Goal: Task Accomplishment & Management: Manage account settings

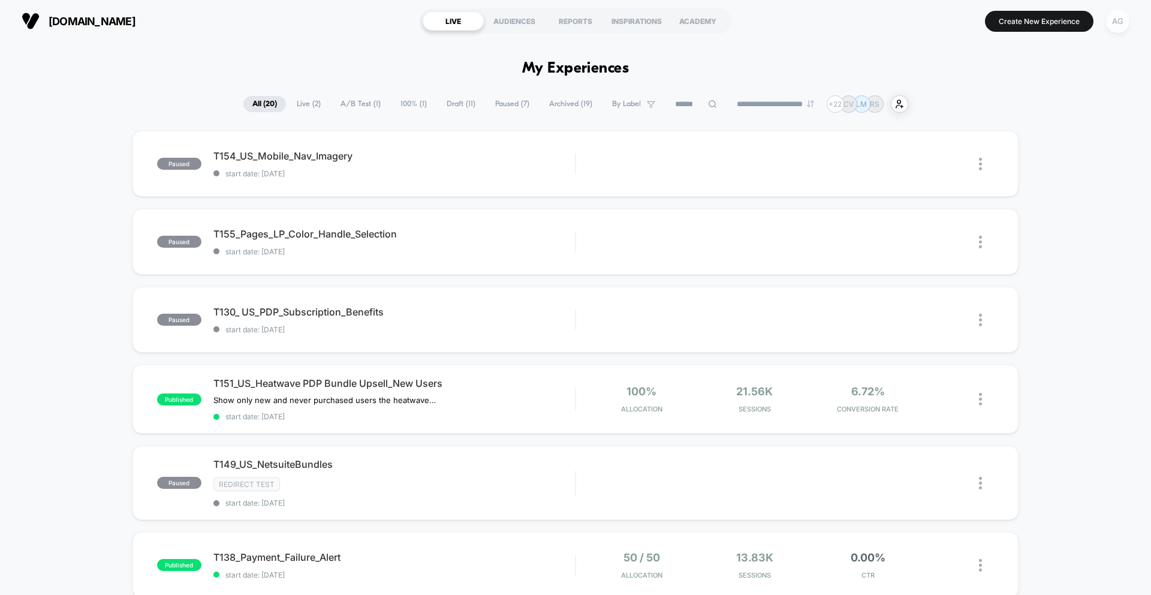
click at [1118, 25] on div "AG" at bounding box center [1117, 21] width 23 height 23
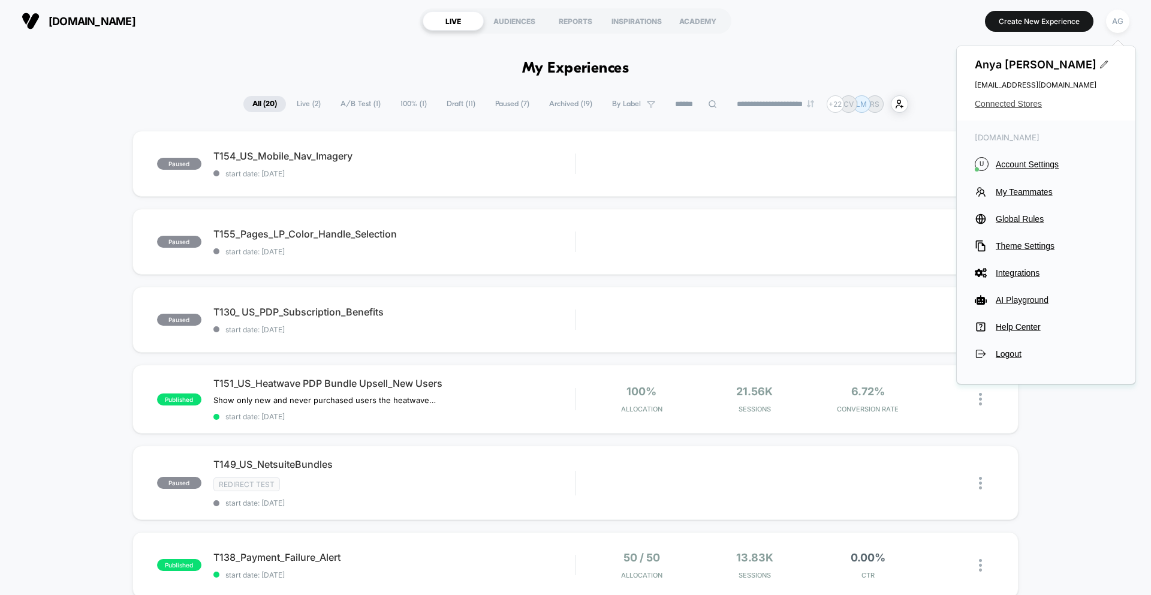
click at [1015, 104] on span "Connected Stores" at bounding box center [1046, 104] width 143 height 10
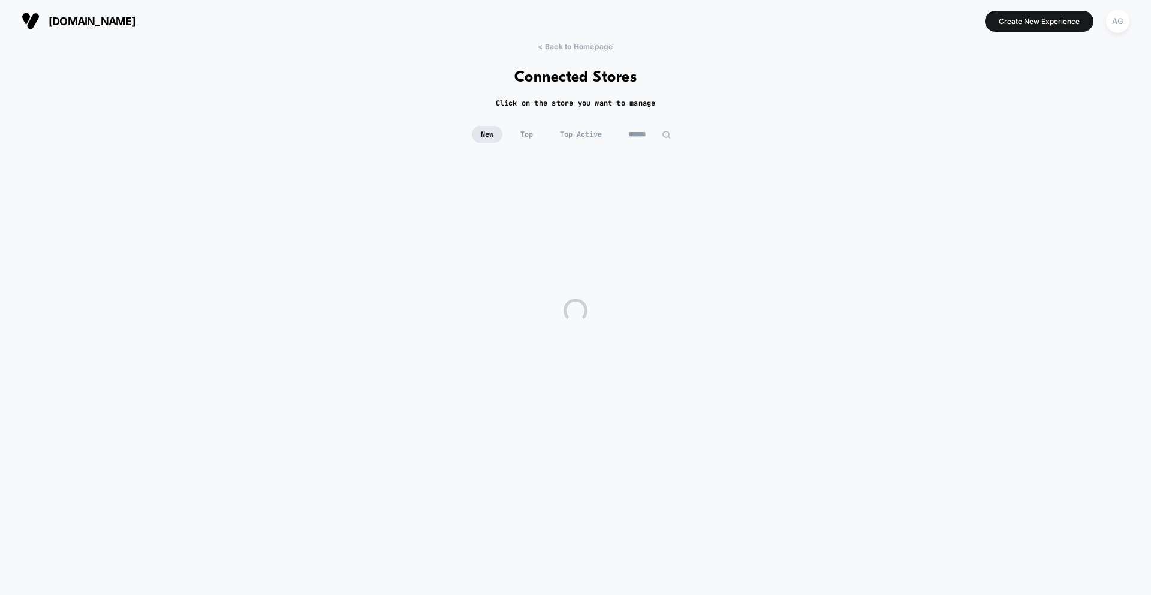
click at [641, 133] on input at bounding box center [650, 134] width 60 height 17
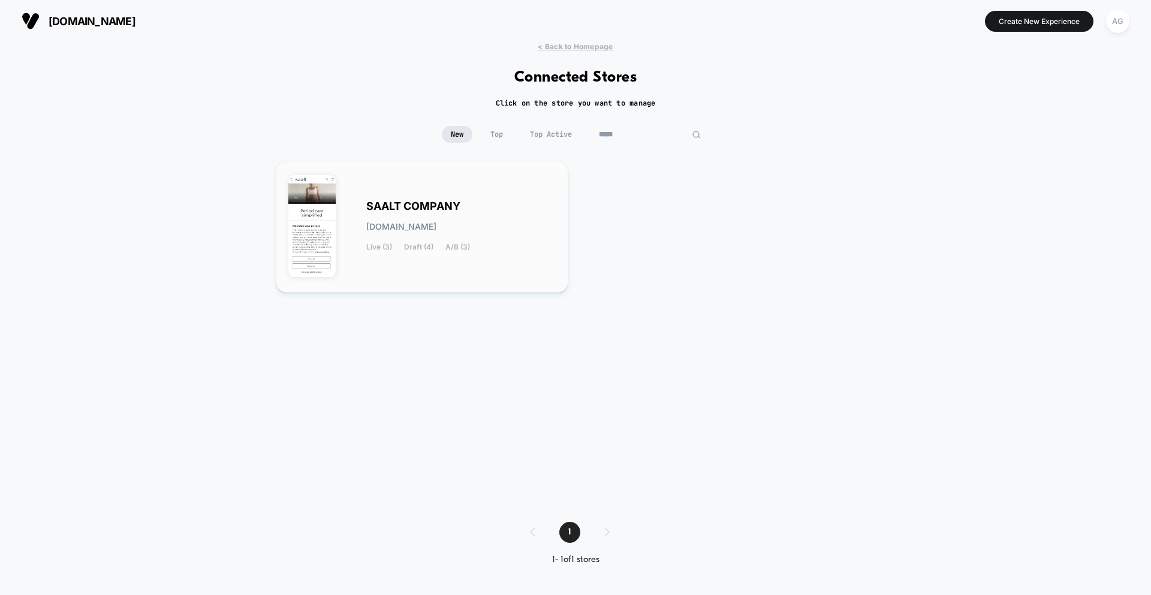
type input "*****"
click at [496, 213] on div "SAALT COMPANY [DOMAIN_NAME] Live (3) Draft (4) A/B (3)" at bounding box center [460, 226] width 189 height 49
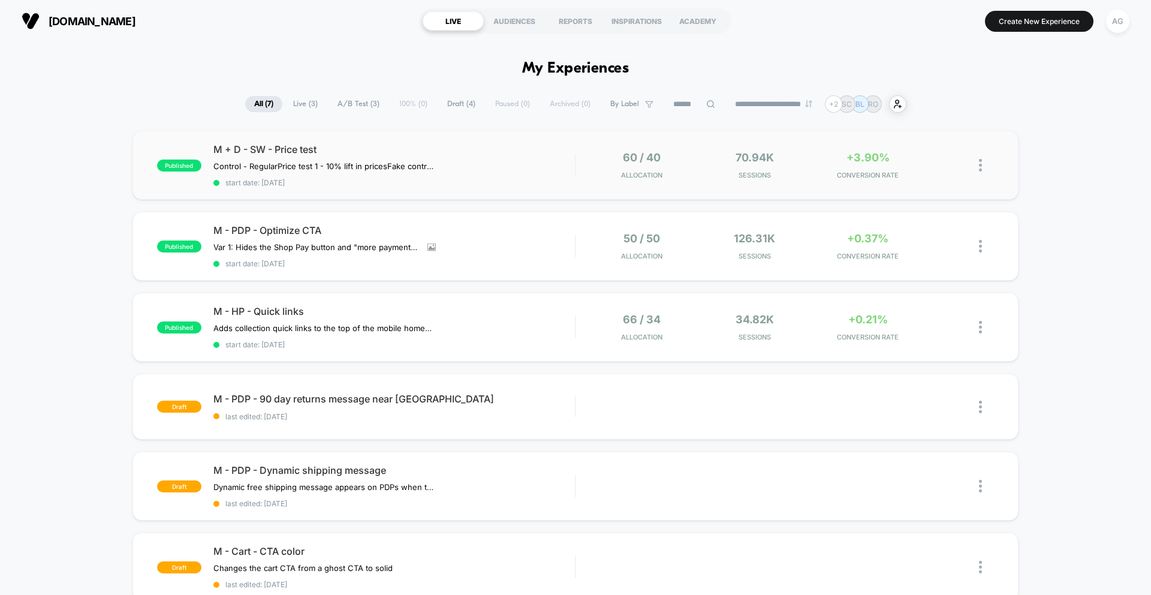
click at [681, 176] on div "60 / 40 Allocation" at bounding box center [641, 165] width 107 height 28
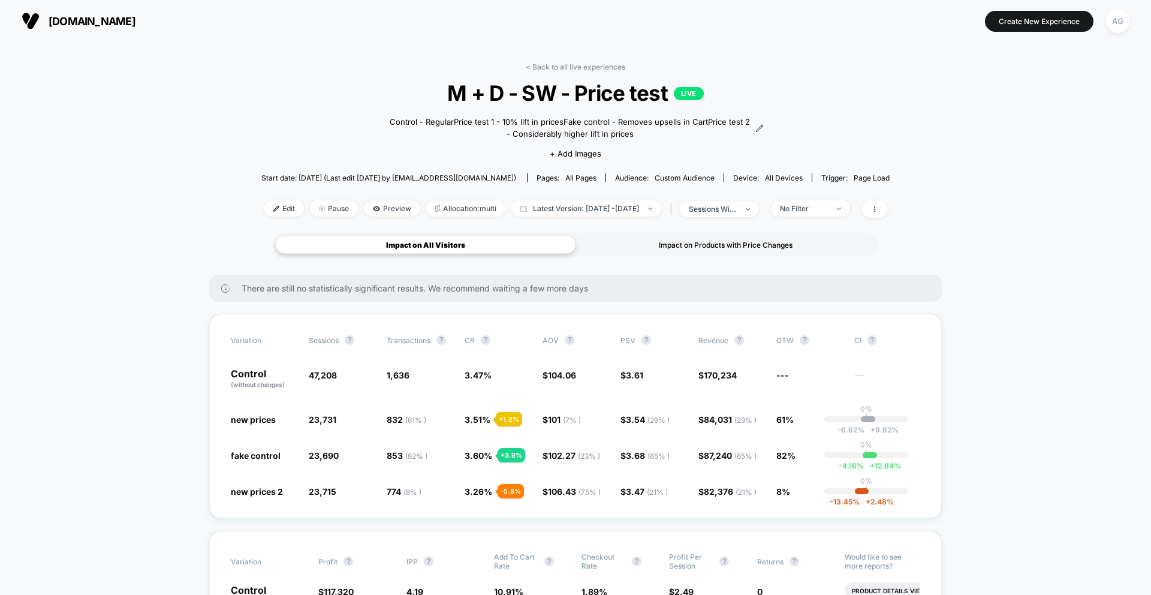
click at [698, 239] on div "Impact on Products with Price Changes" at bounding box center [726, 245] width 300 height 18
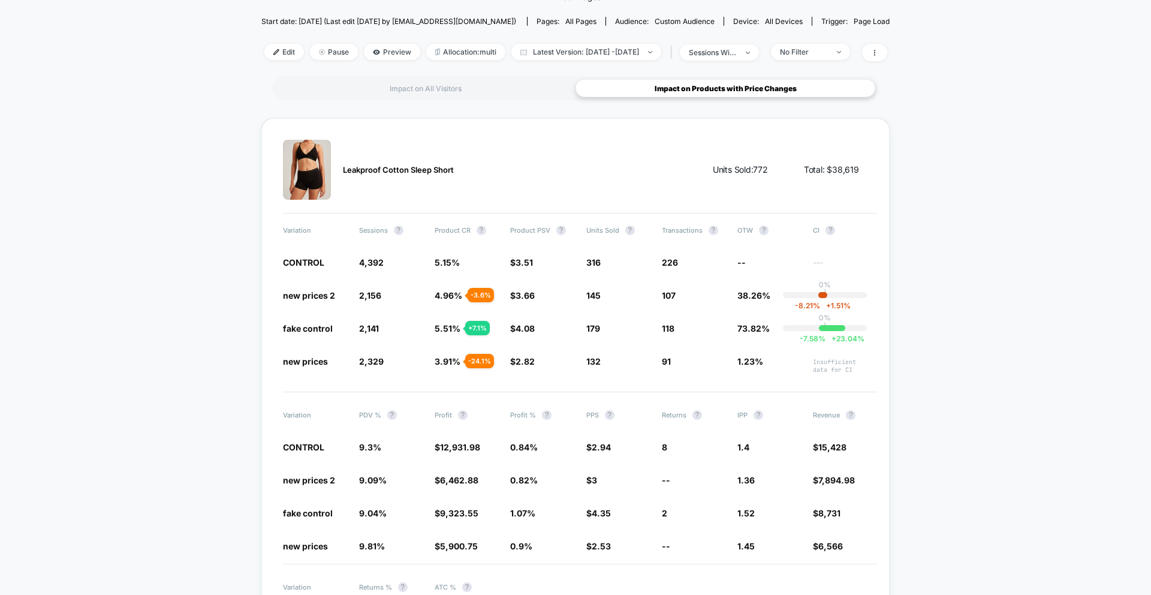
scroll to position [226, 0]
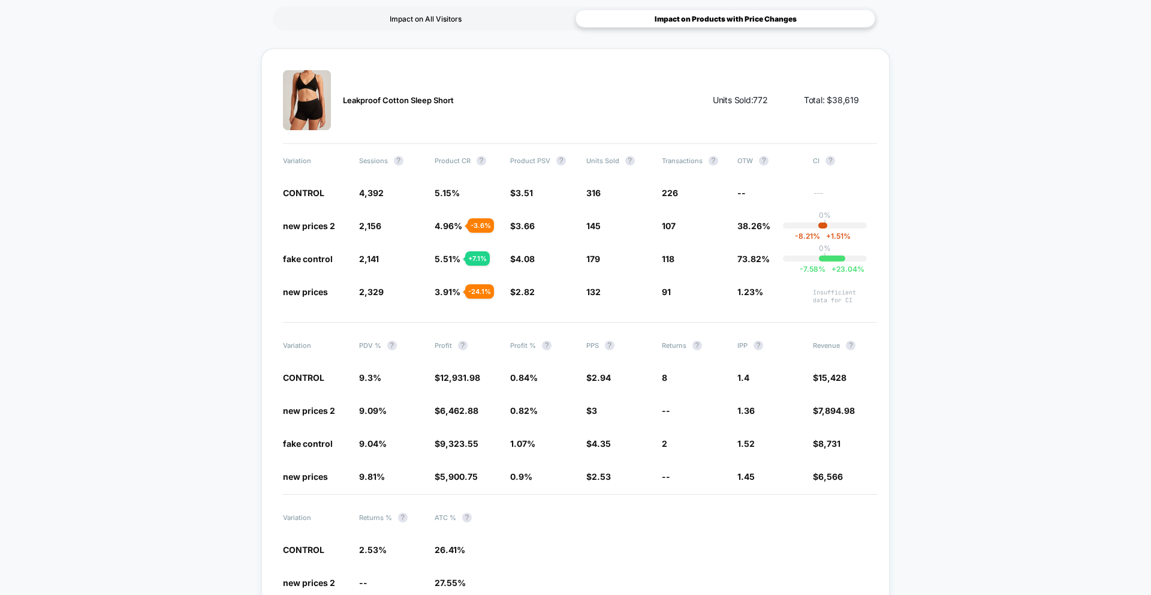
click at [478, 21] on div "Impact on All Visitors" at bounding box center [426, 19] width 300 height 18
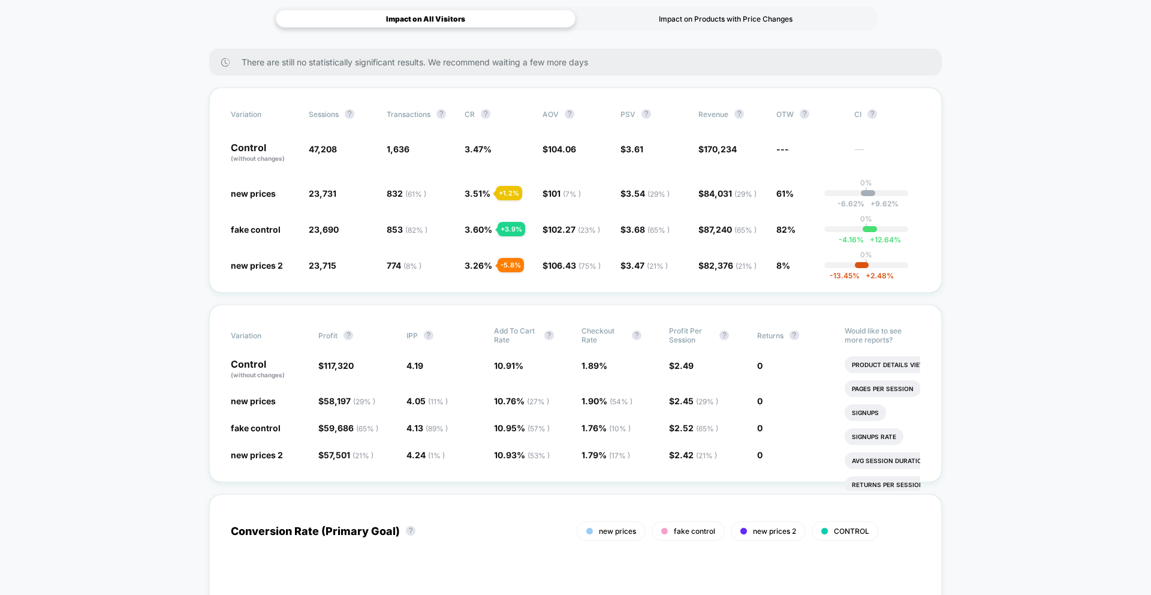
click at [661, 19] on div "Impact on Products with Price Changes" at bounding box center [726, 19] width 300 height 18
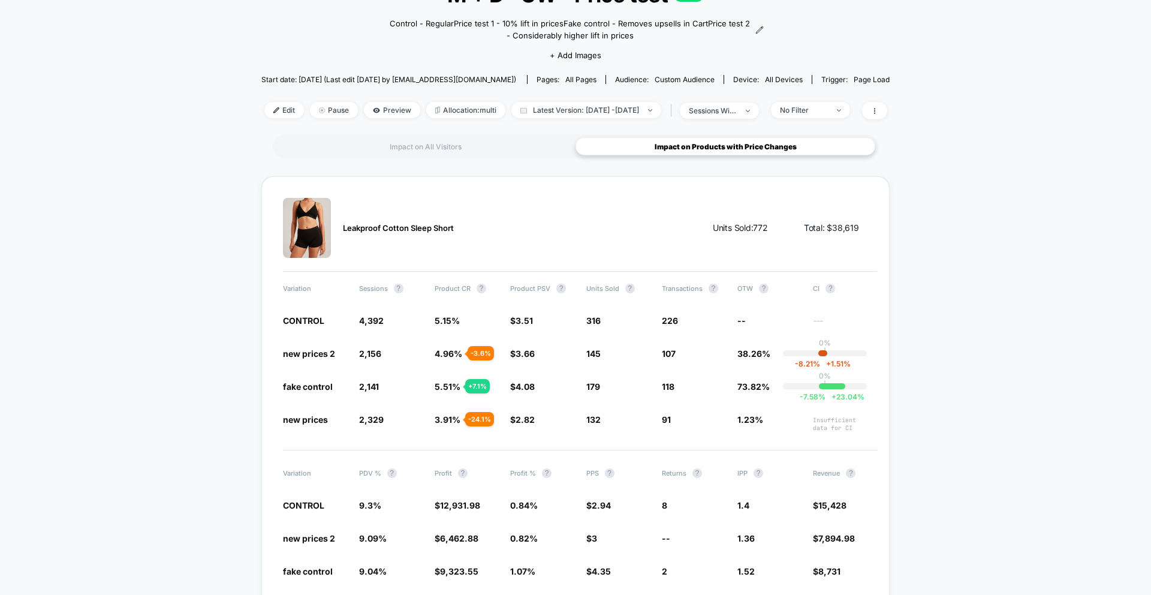
scroll to position [0, 0]
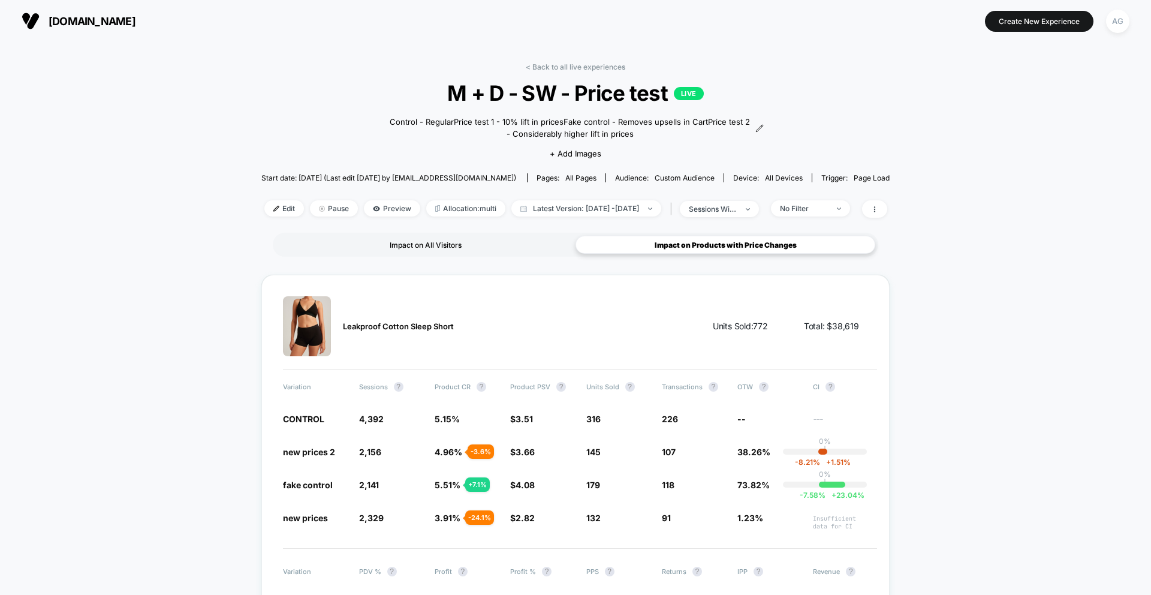
click at [519, 245] on div "Impact on All Visitors" at bounding box center [426, 245] width 300 height 18
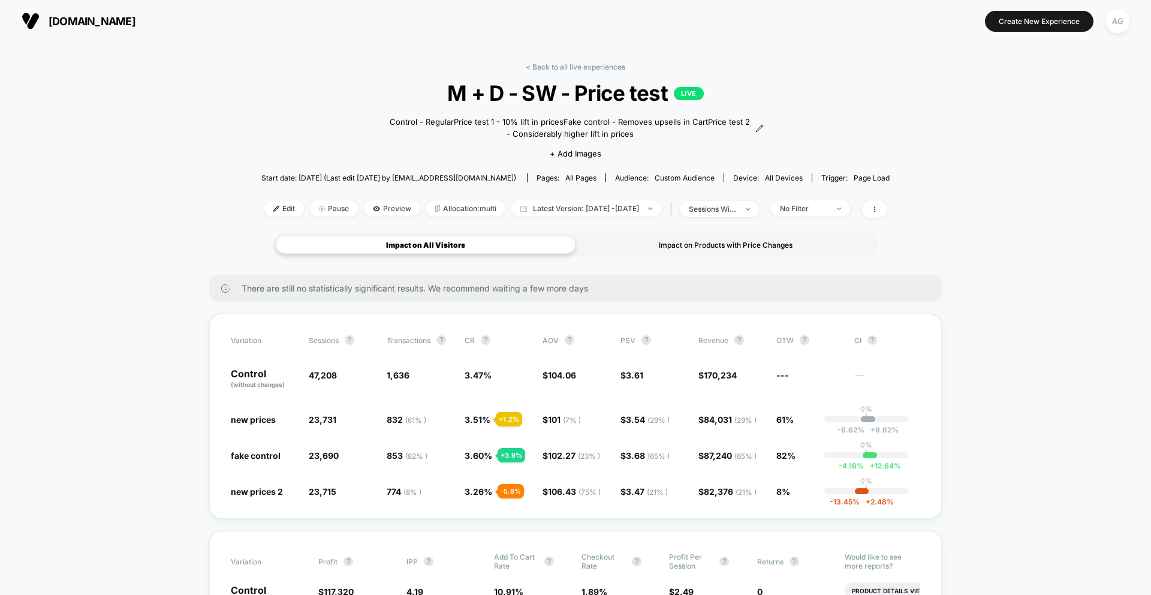
click at [633, 242] on div "Impact on Products with Price Changes" at bounding box center [726, 245] width 300 height 18
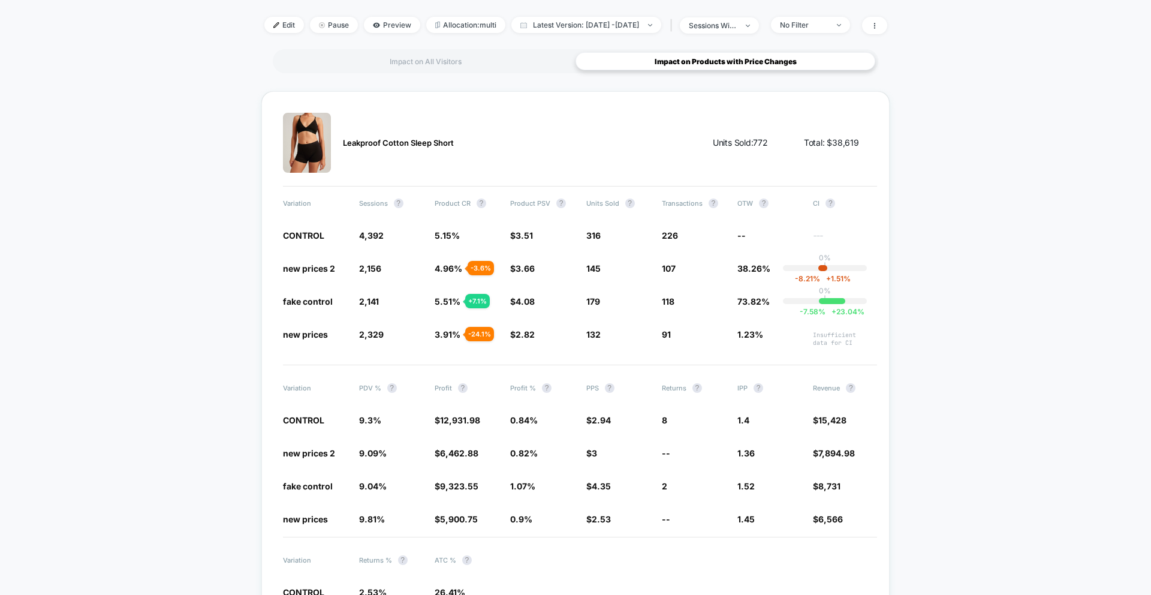
scroll to position [184, 0]
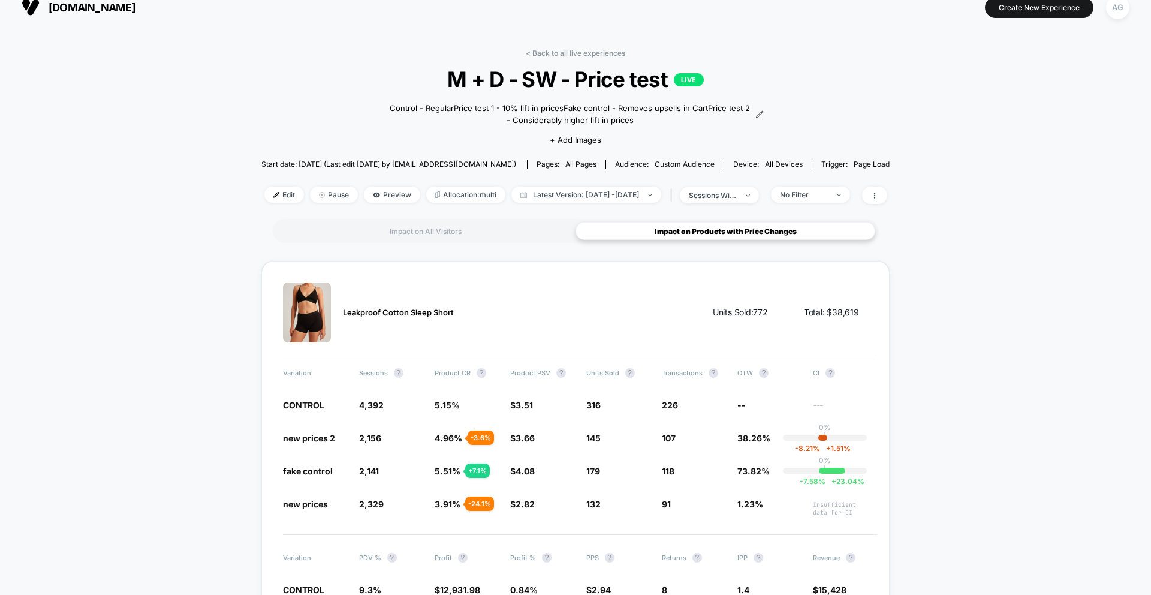
scroll to position [0, 0]
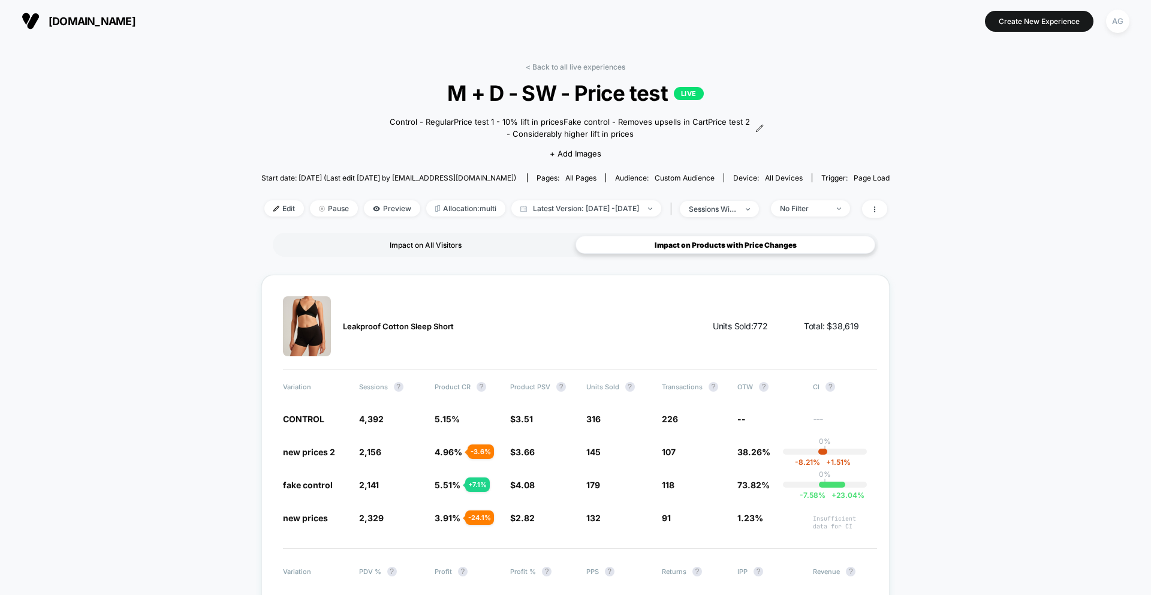
click at [469, 247] on div "Impact on All Visitors" at bounding box center [426, 245] width 300 height 18
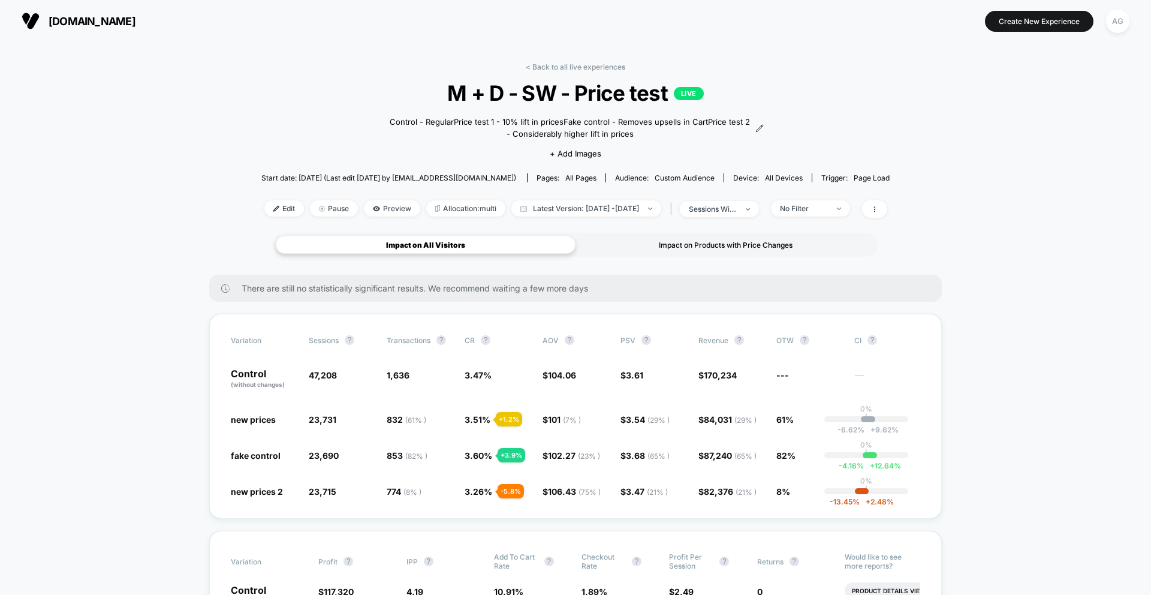
click at [720, 243] on div "Impact on Products with Price Changes" at bounding box center [726, 245] width 300 height 18
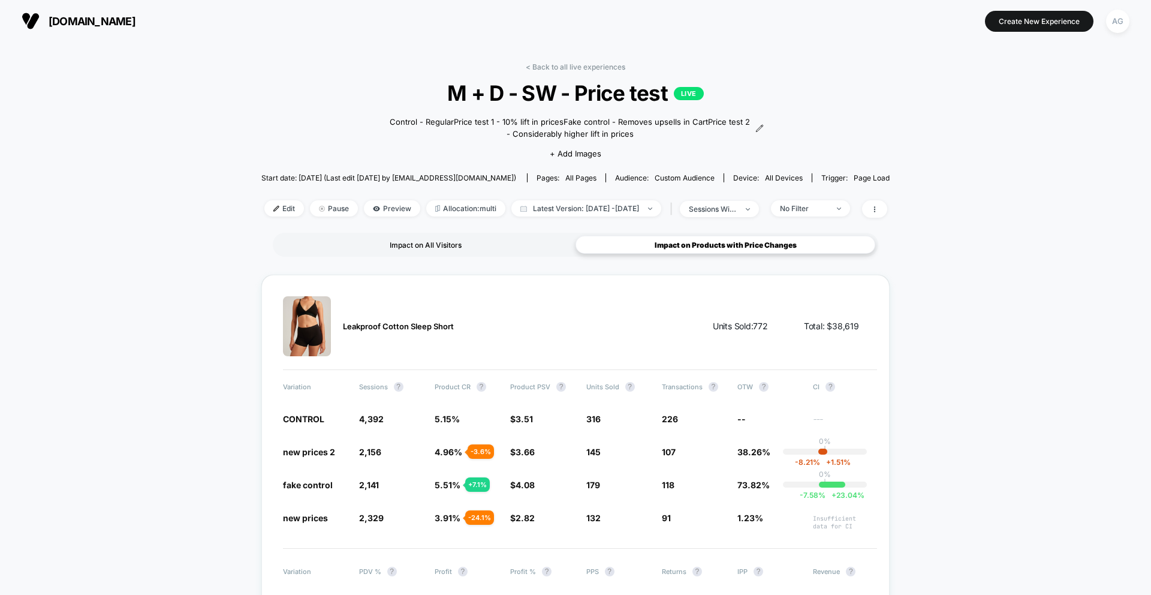
click at [467, 247] on div "Impact on All Visitors" at bounding box center [426, 245] width 300 height 18
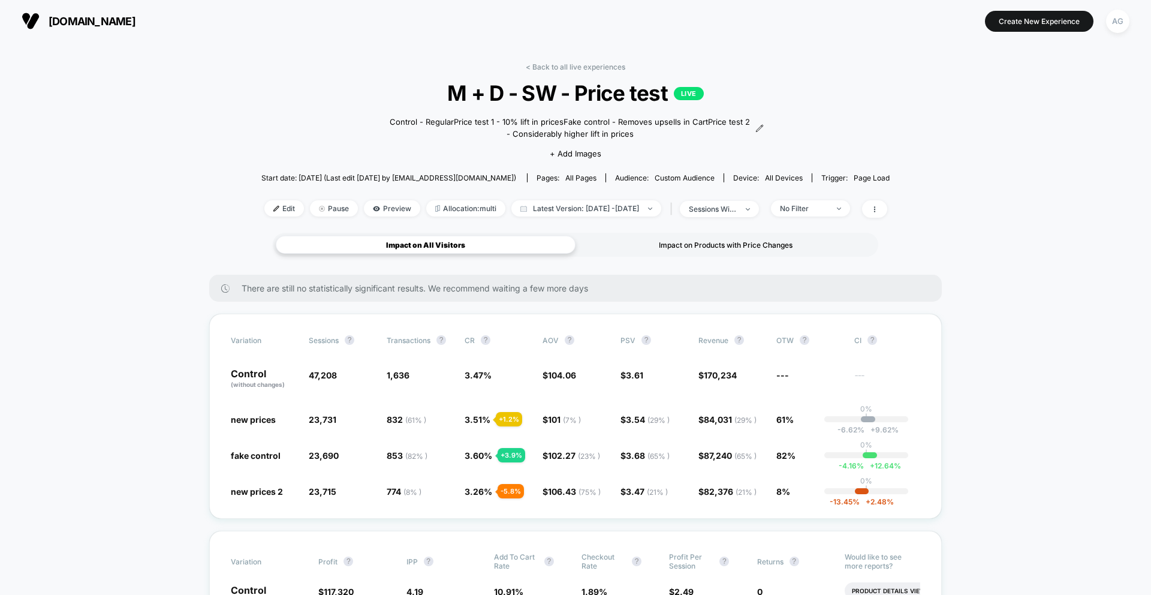
click at [706, 241] on div "Impact on Products with Price Changes" at bounding box center [726, 245] width 300 height 18
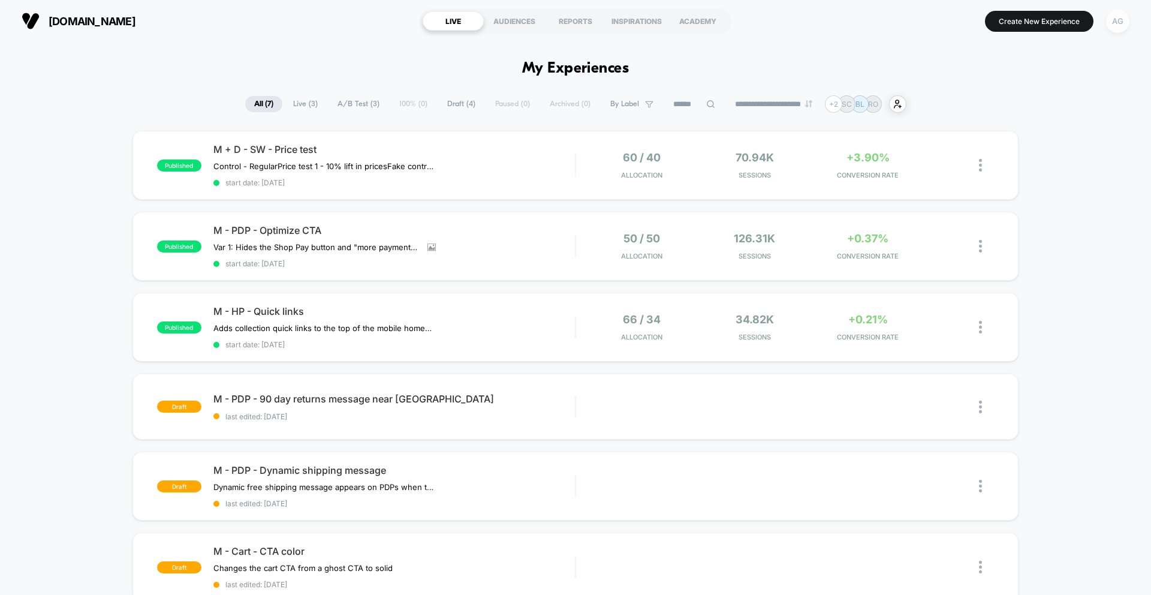
click at [1114, 18] on div "AG" at bounding box center [1117, 21] width 23 height 23
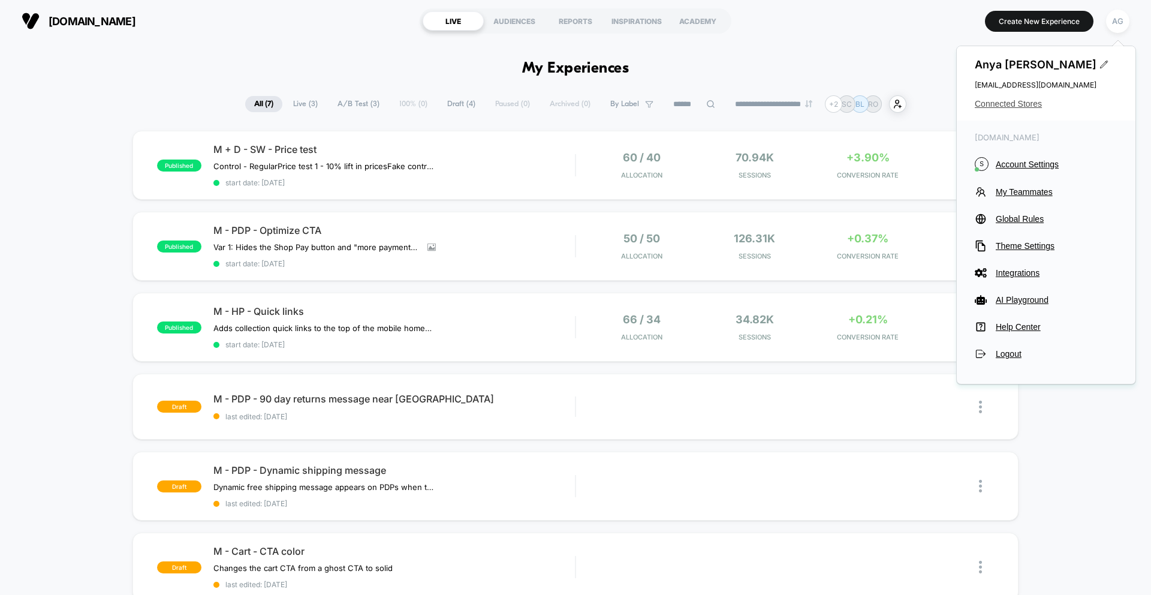
click at [1019, 107] on span "Connected Stores" at bounding box center [1046, 104] width 143 height 10
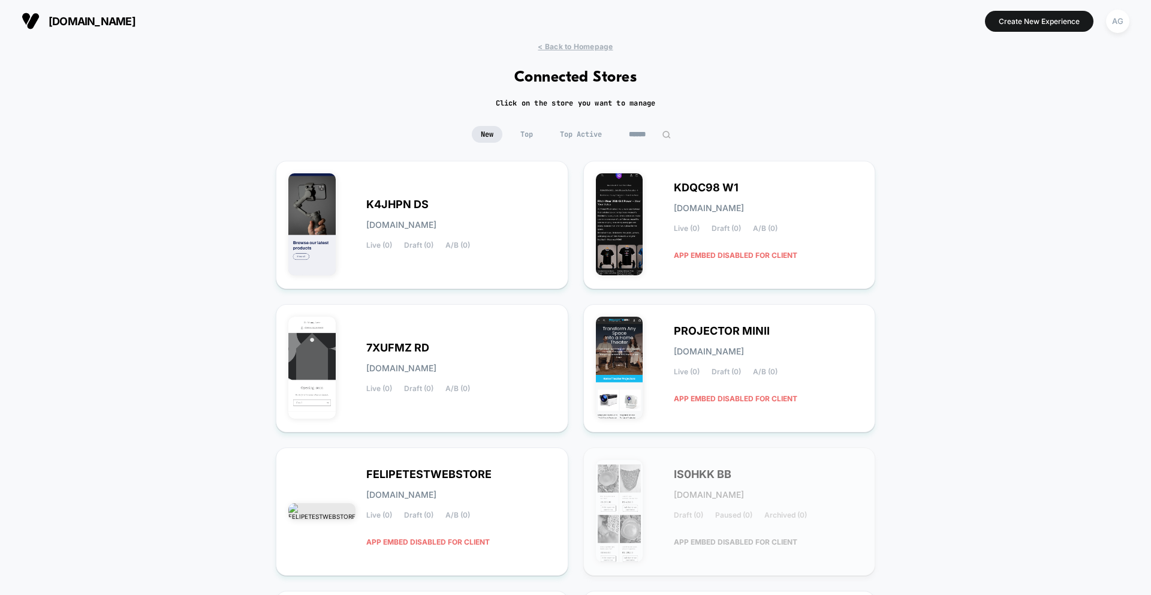
click at [636, 135] on input at bounding box center [650, 134] width 60 height 17
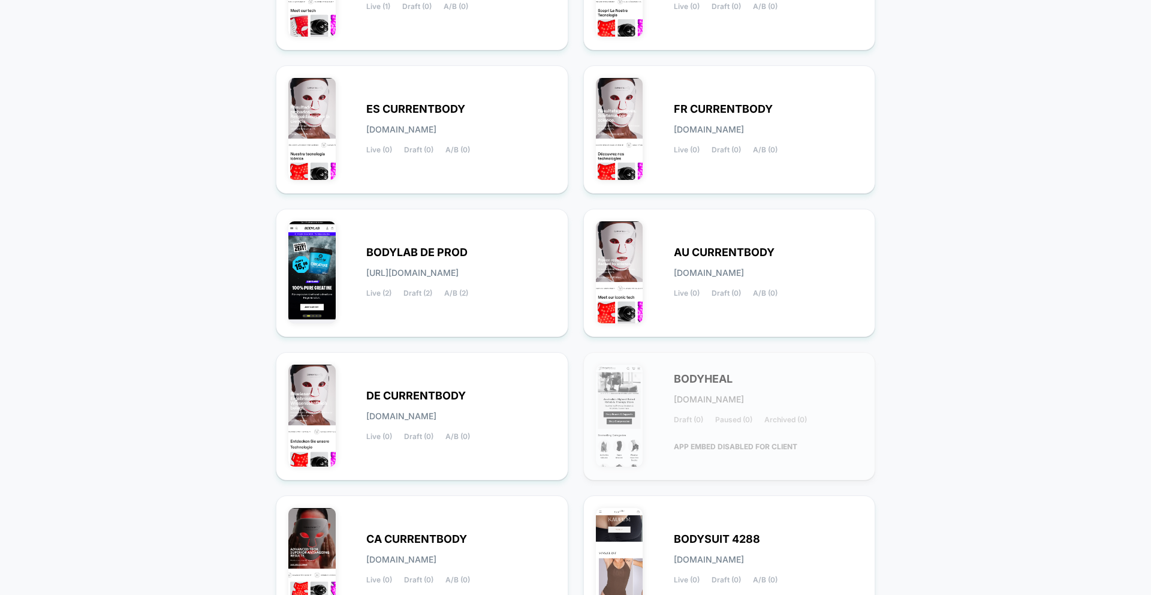
scroll to position [239, 0]
type input "****"
click at [495, 246] on div "BODYLAB DE PROD bodylab-de_prod.myshopify.com Live (2) Draft (2) A/B (2)" at bounding box center [421, 272] width 267 height 103
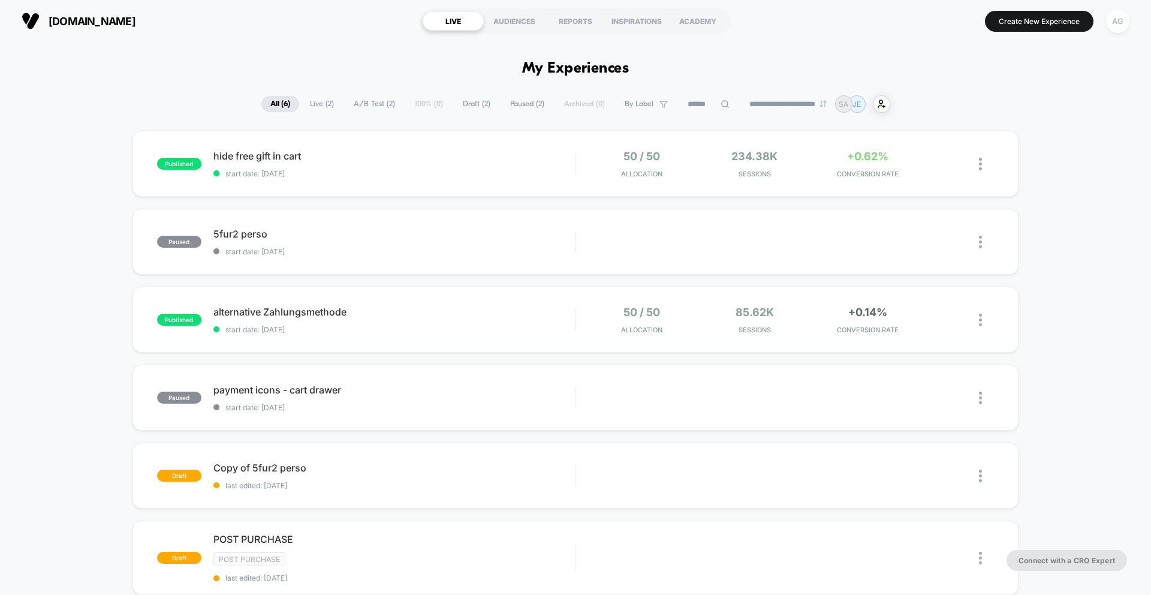
click at [1121, 16] on div "AG" at bounding box center [1117, 21] width 23 height 23
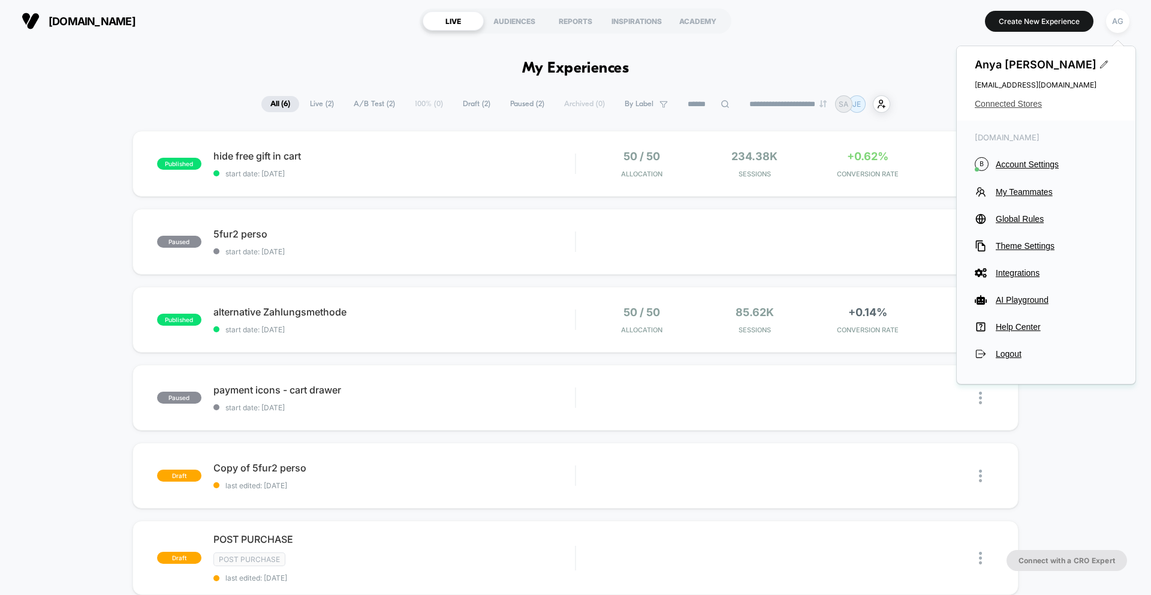
click at [1032, 106] on span "Connected Stores" at bounding box center [1046, 104] width 143 height 10
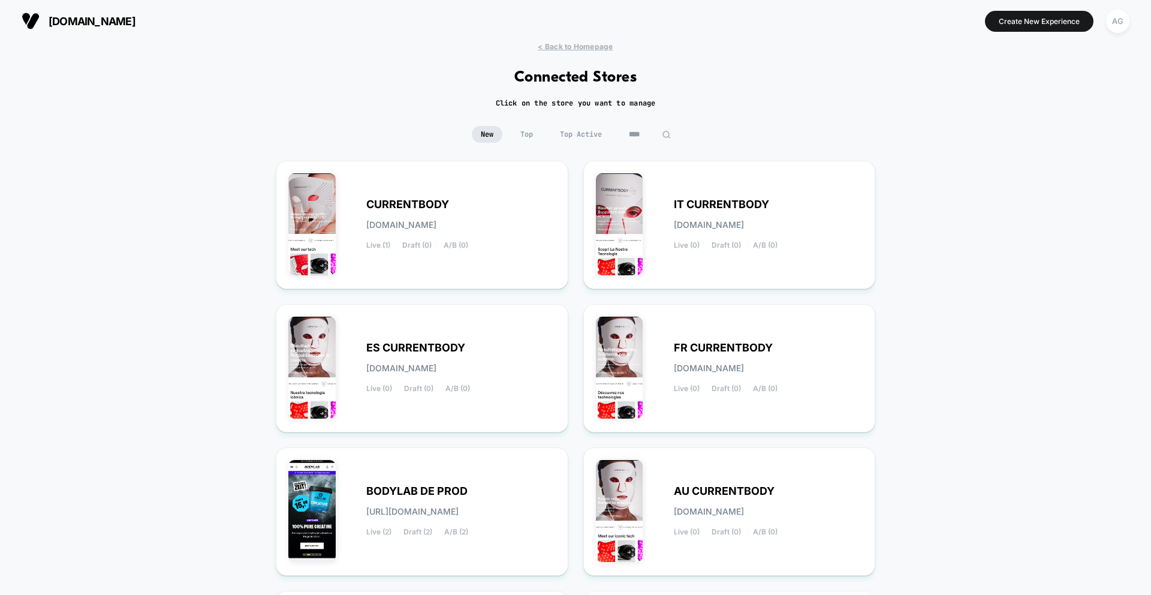
click at [638, 134] on input "****" at bounding box center [650, 134] width 60 height 17
click at [638, 134] on input "****" at bounding box center [650, 134] width 120 height 17
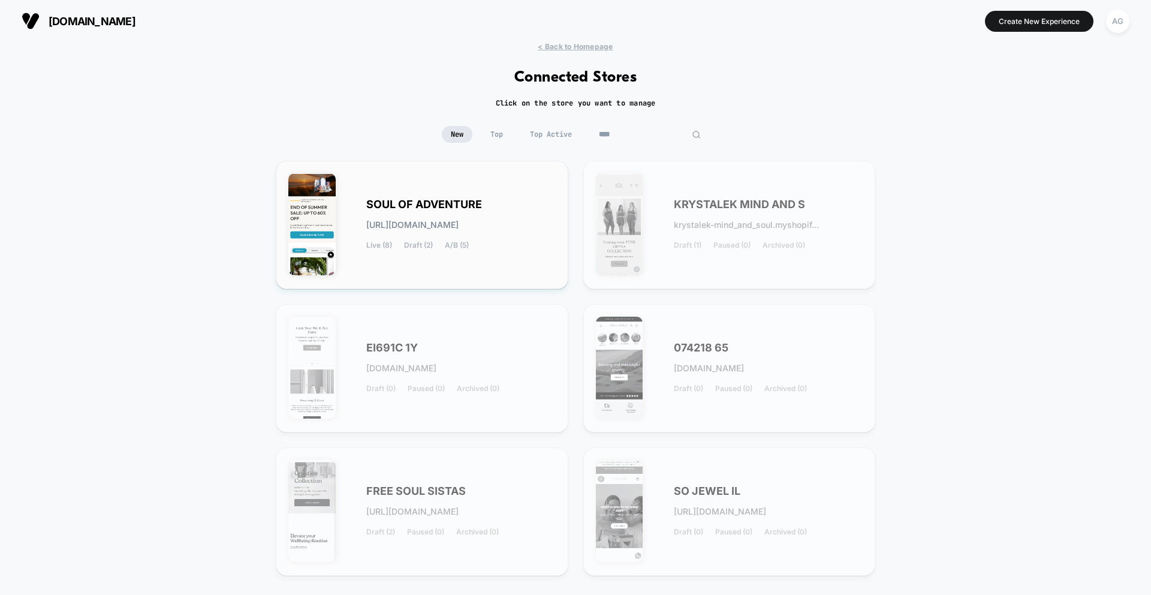
type input "****"
click at [383, 228] on span "soul-of_adventure.myshopify.com" at bounding box center [412, 225] width 92 height 8
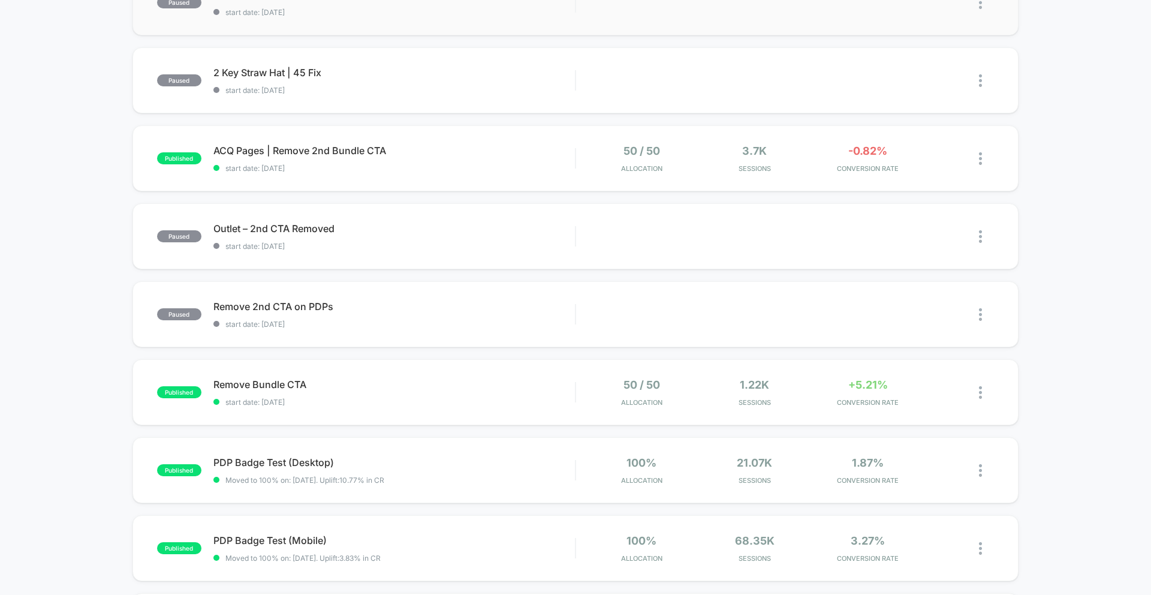
scroll to position [286, 0]
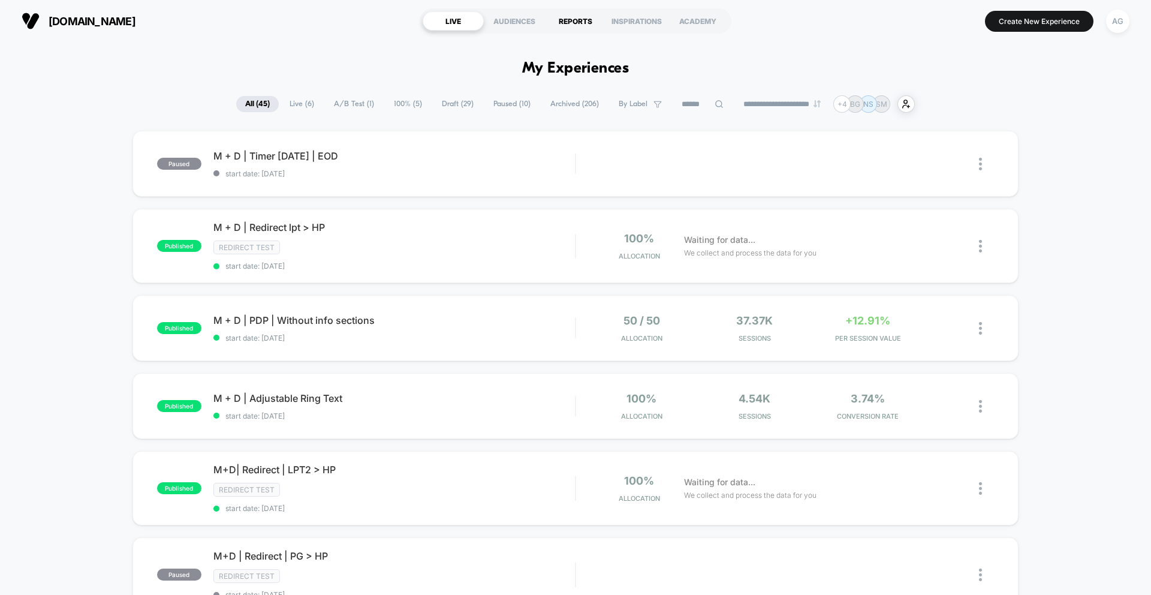
click at [558, 17] on div "REPORTS" at bounding box center [575, 20] width 61 height 19
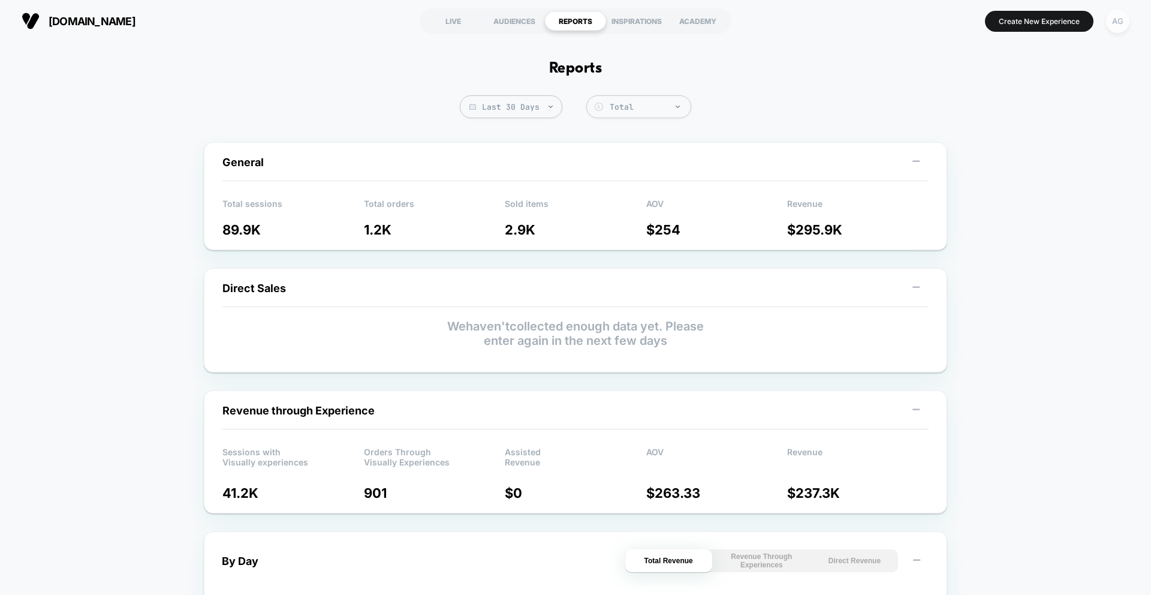
click at [1122, 21] on div "AG" at bounding box center [1117, 21] width 23 height 23
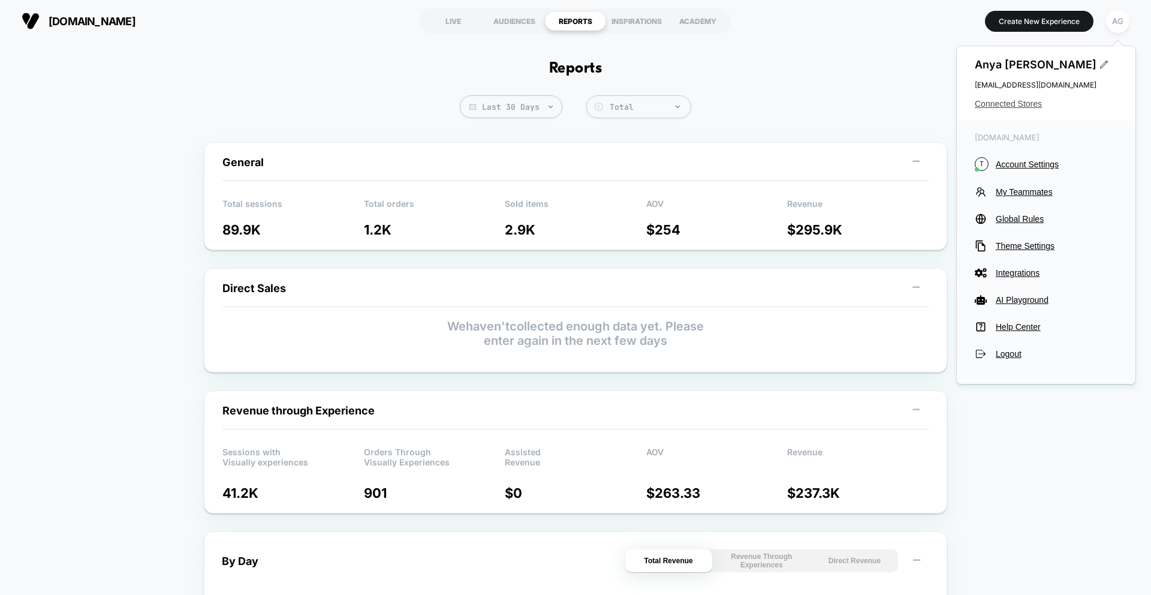
click at [1019, 103] on span "Connected Stores" at bounding box center [1046, 104] width 143 height 10
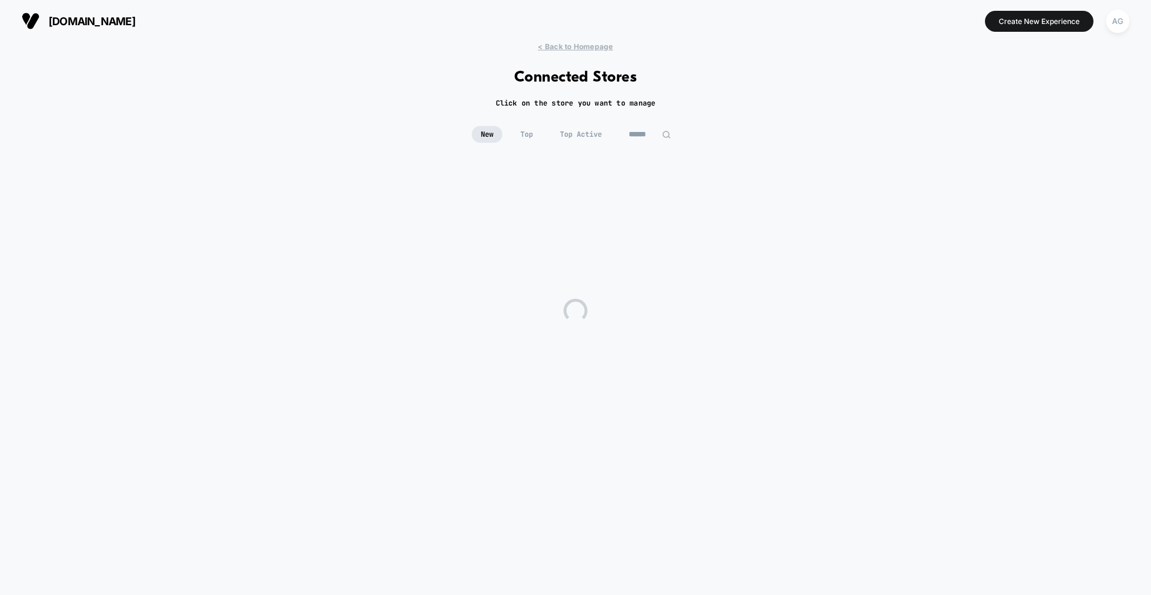
click at [645, 131] on input at bounding box center [650, 134] width 60 height 17
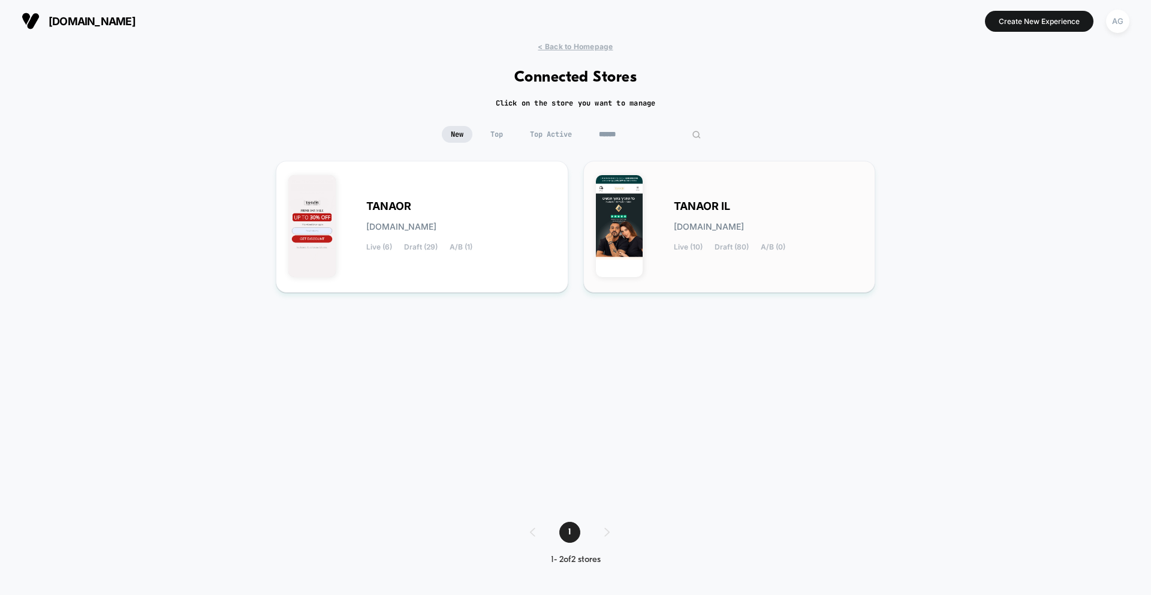
type input "******"
click at [668, 175] on div "TANAOR IL tanaor-il.myshopify.com Live (10) Draft (80) A/B (0)" at bounding box center [729, 226] width 267 height 107
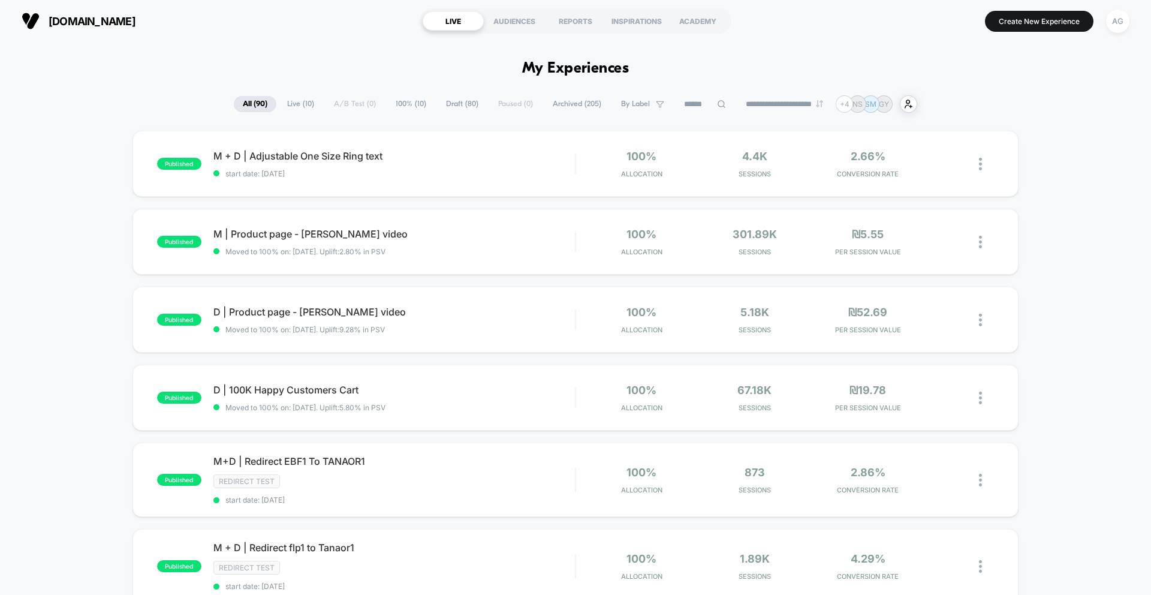
click at [565, 10] on section "LIVE AUDIENCES REPORTS INSPIRATIONS ACADEMY" at bounding box center [576, 21] width 366 height 30
click at [567, 16] on div "REPORTS" at bounding box center [575, 20] width 61 height 19
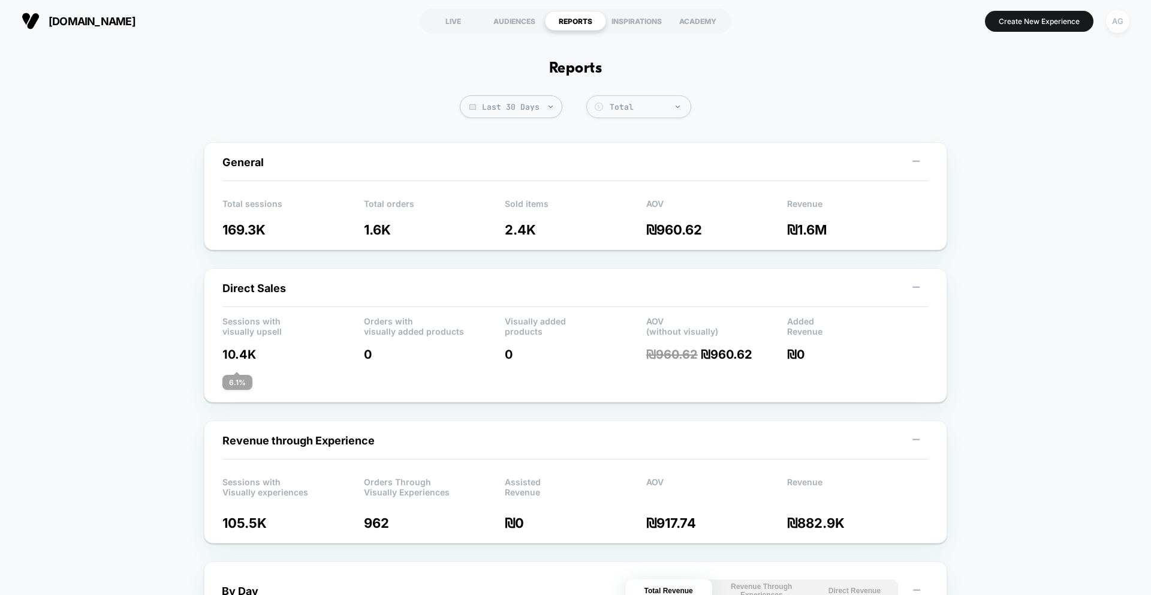
click at [1121, 17] on div "AG" at bounding box center [1117, 21] width 23 height 23
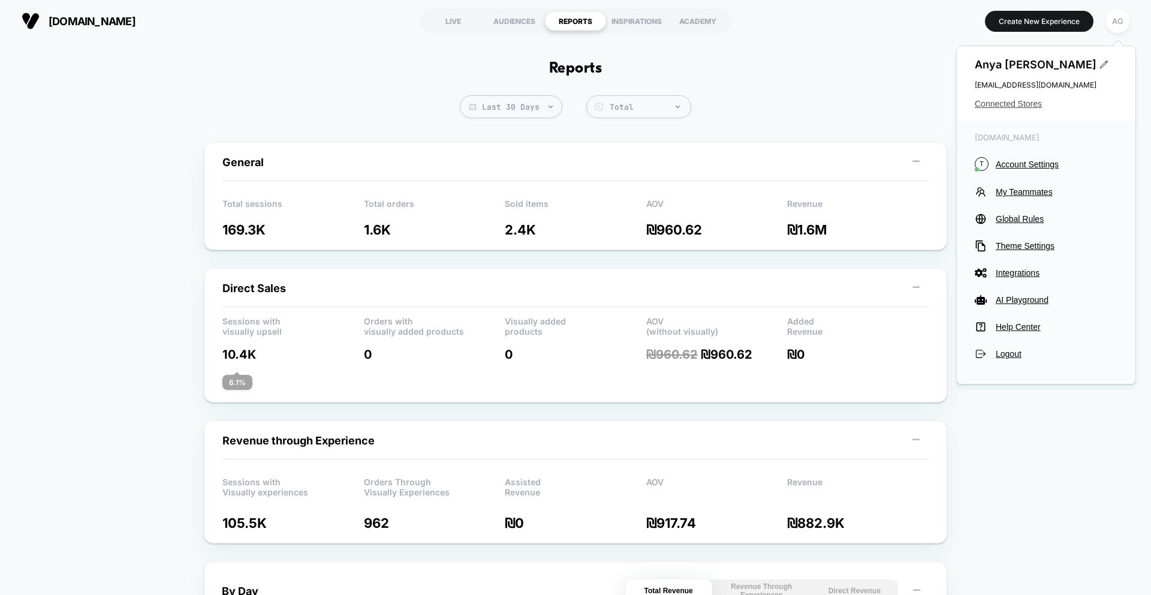
click at [1006, 104] on span "Connected Stores" at bounding box center [1046, 104] width 143 height 10
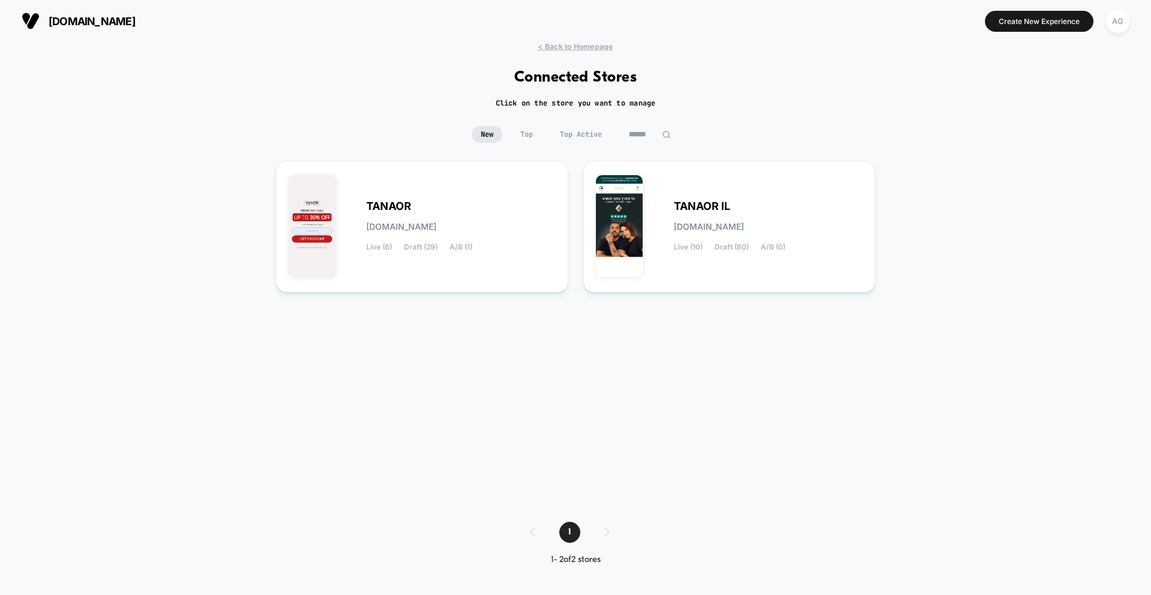
click at [647, 127] on input "******" at bounding box center [650, 134] width 60 height 17
click at [489, 203] on div "TANAOR tanaor.myshopify.com Live (6) Draft (29) A/B (1)" at bounding box center [460, 226] width 189 height 49
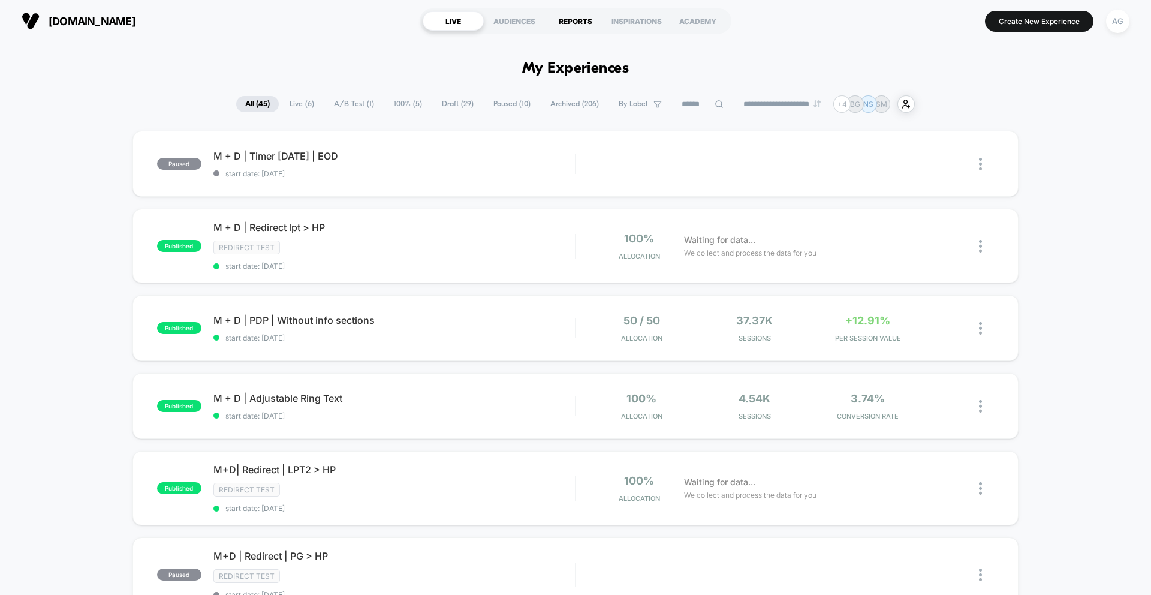
click at [558, 26] on div "REPORTS" at bounding box center [575, 20] width 61 height 19
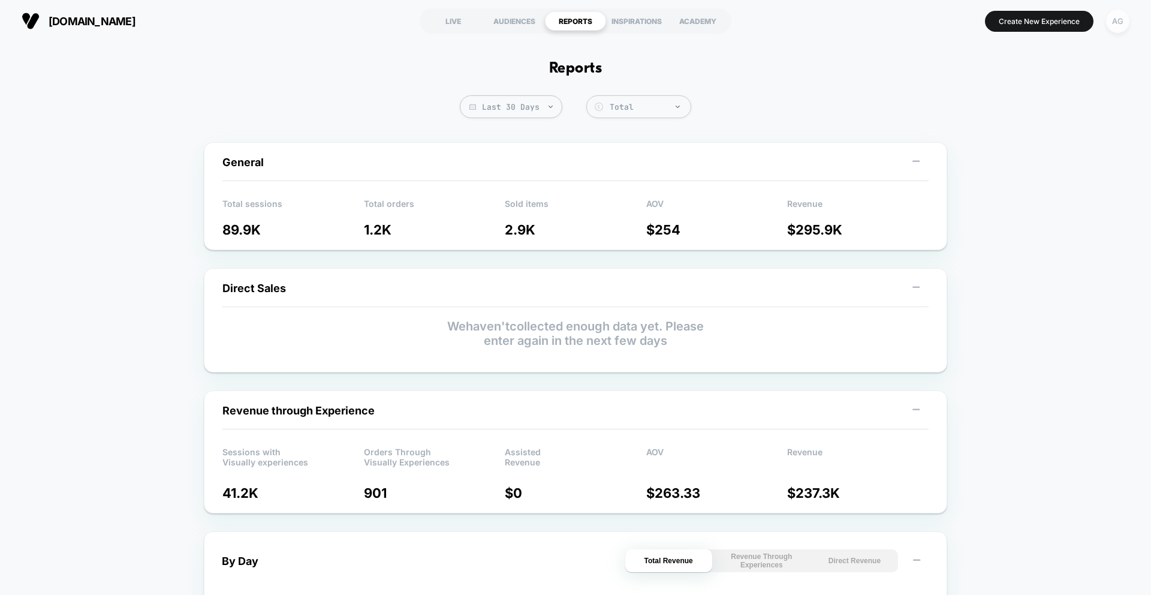
click at [1119, 20] on div "AG" at bounding box center [1117, 21] width 23 height 23
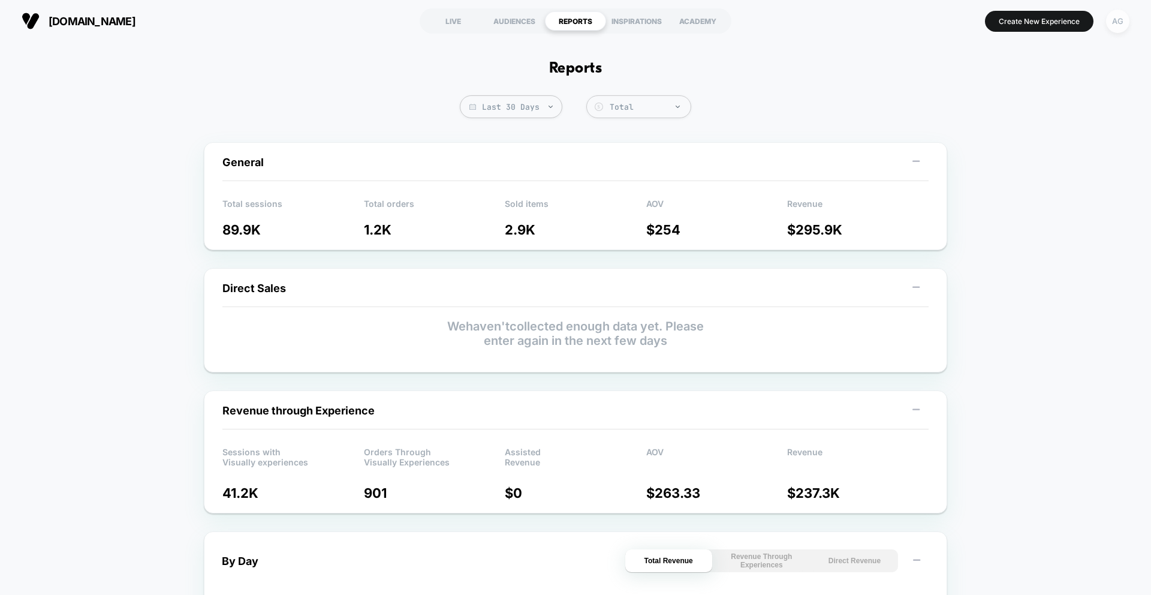
click at [1116, 19] on div "AG" at bounding box center [1117, 21] width 23 height 23
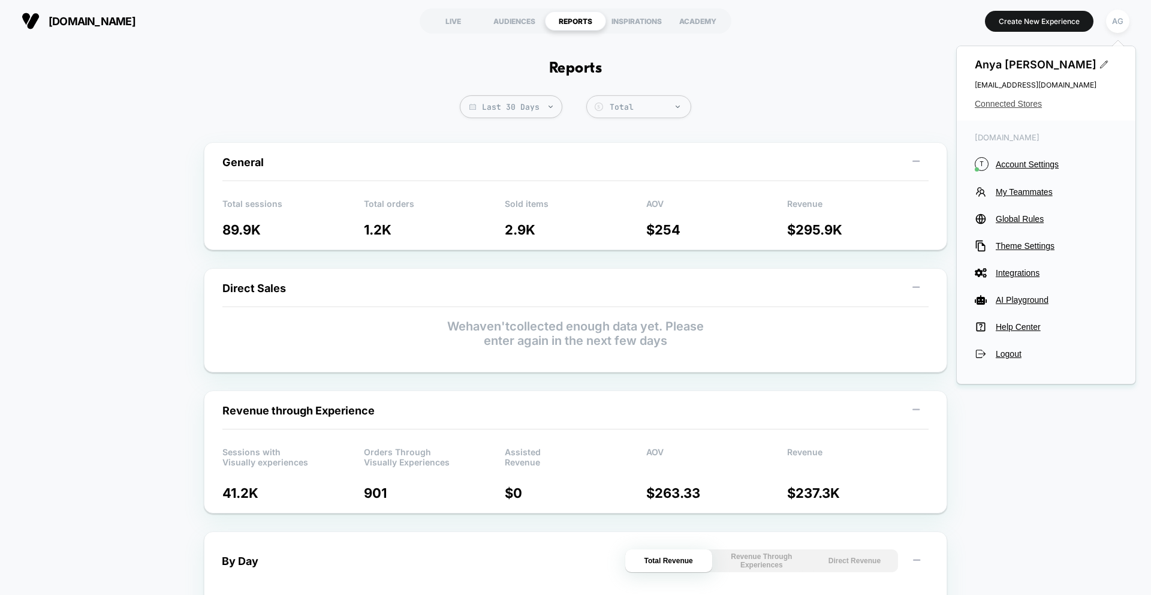
click at [1013, 105] on span "Connected Stores" at bounding box center [1046, 104] width 143 height 10
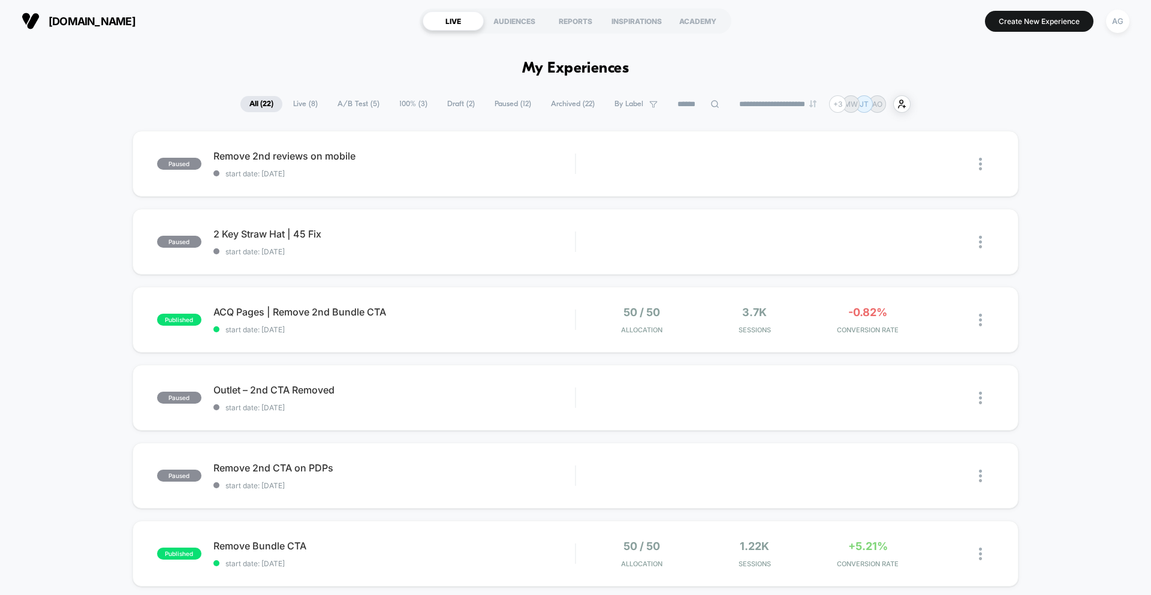
scroll to position [286, 0]
